Goal: Information Seeking & Learning: Find specific page/section

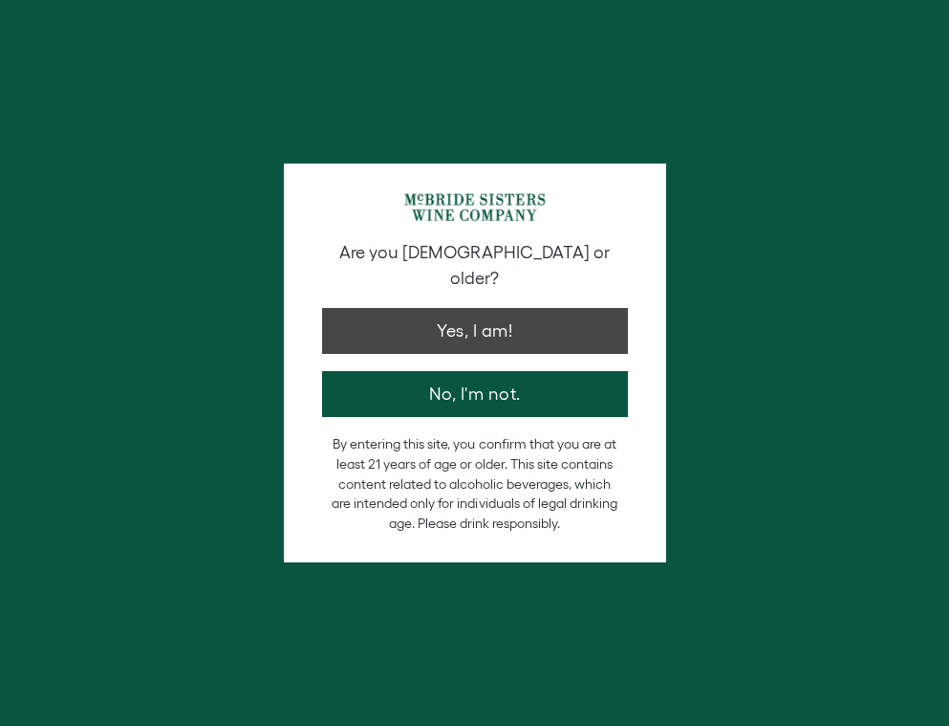
click at [440, 308] on button "Yes, I am!" at bounding box center [475, 331] width 306 height 46
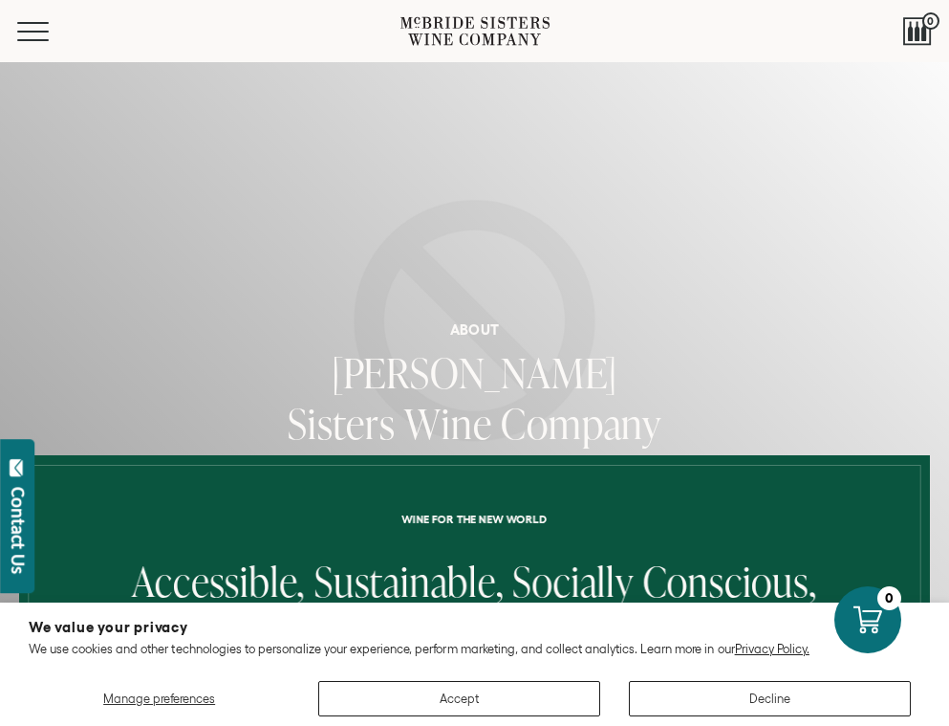
click at [436, 312] on div "About [PERSON_NAME] Sisters Wine Company" at bounding box center [474, 287] width 949 height 453
click at [671, 691] on button "Decline" at bounding box center [770, 698] width 282 height 35
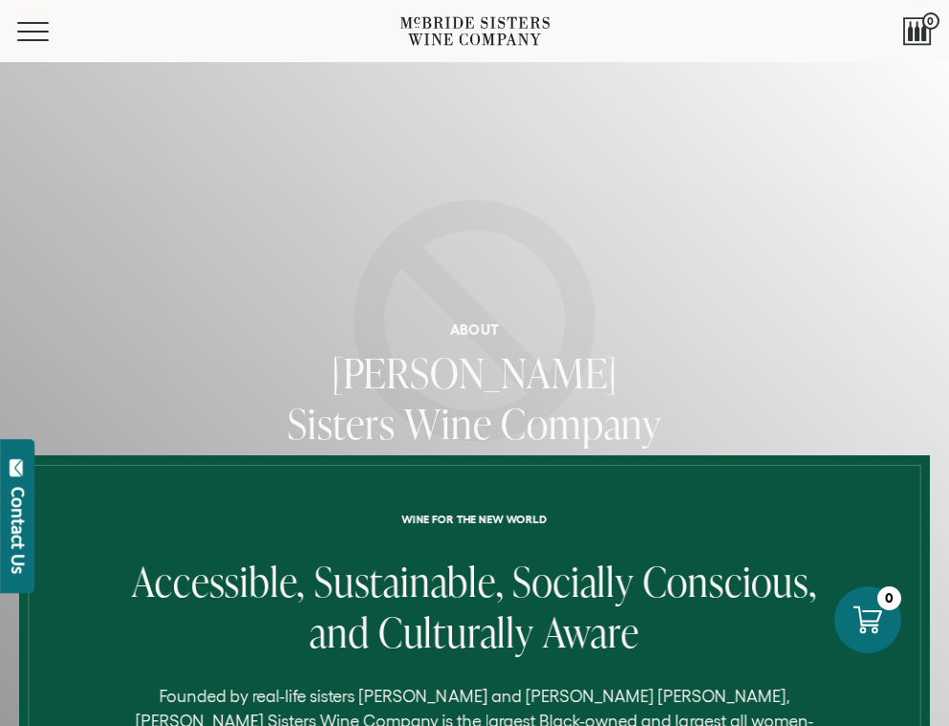
click at [705, 696] on p "Founded by real-life sisters Robin McBride and Andréa McBride John, McBride Sis…" at bounding box center [474, 733] width 734 height 99
click at [33, 19] on div "Menu" at bounding box center [208, 31] width 383 height 62
click at [36, 28] on button "Menu" at bounding box center [51, 31] width 69 height 19
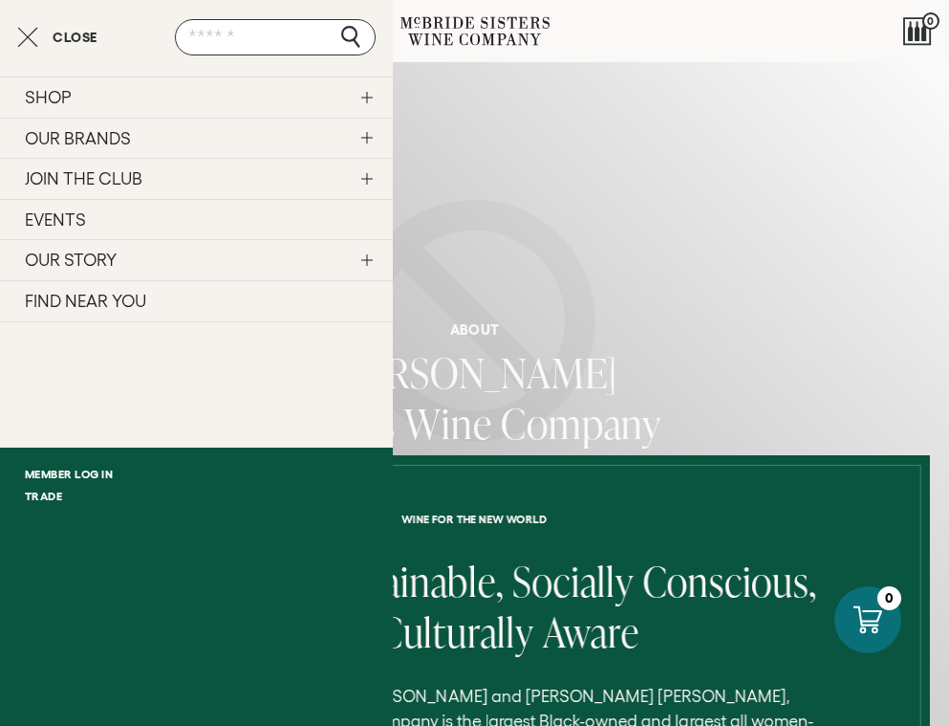
click at [43, 515] on link "FAQ" at bounding box center [196, 518] width 393 height 22
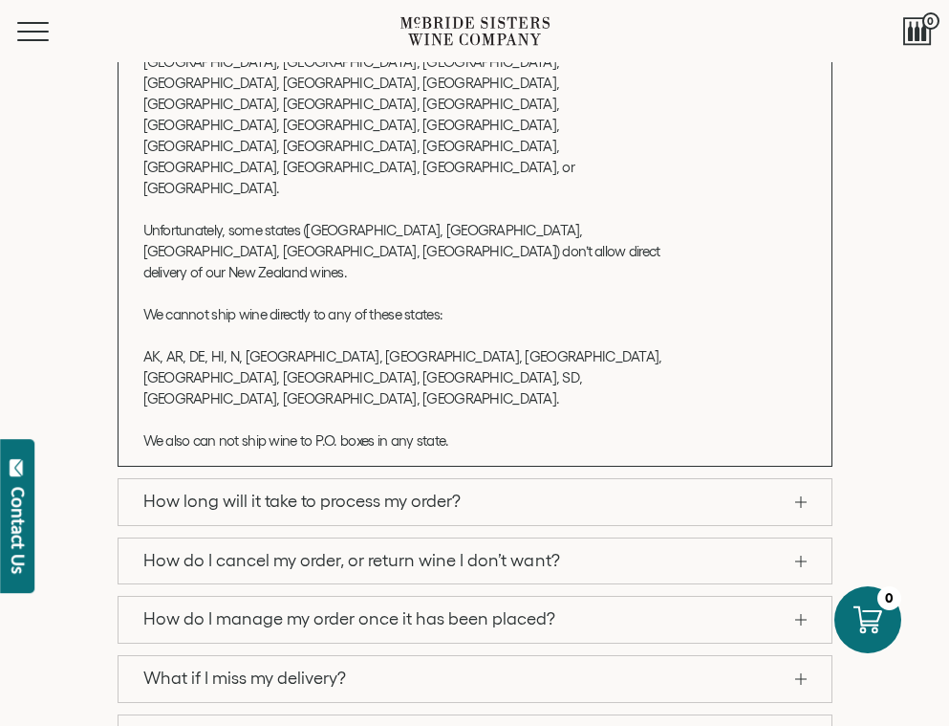
scroll to position [564, 0]
